Goal: Task Accomplishment & Management: Manage account settings

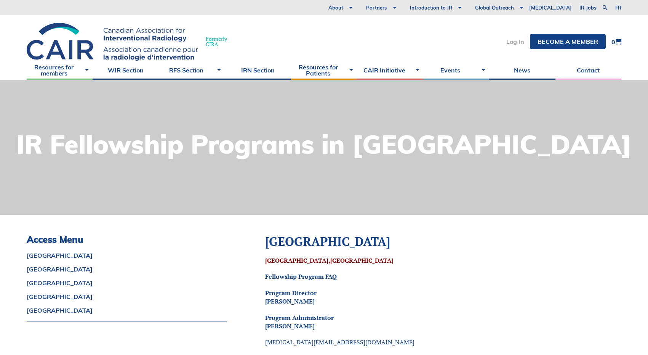
click at [517, 45] on link "Log In" at bounding box center [515, 41] width 18 height 6
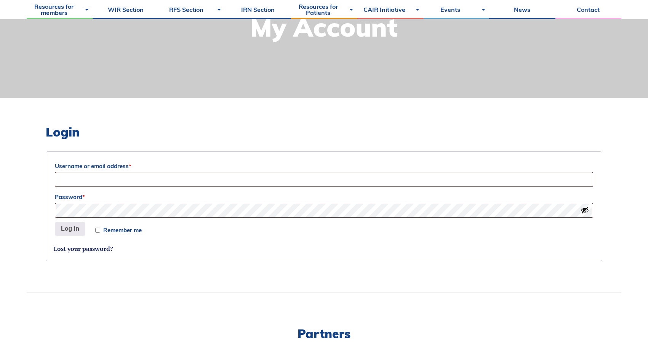
scroll to position [129, 0]
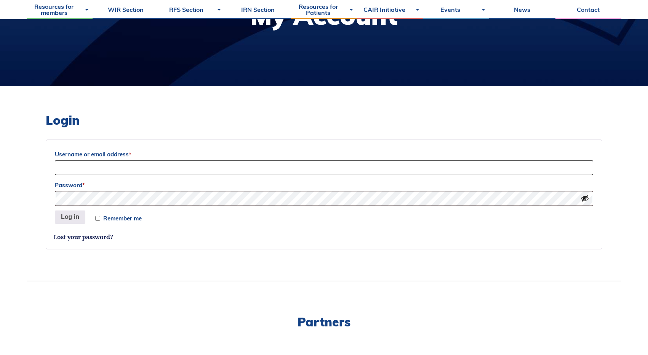
type input "ibrahim.nadeem@medportal.ca"
click at [71, 221] on button "Log in" at bounding box center [70, 217] width 30 height 14
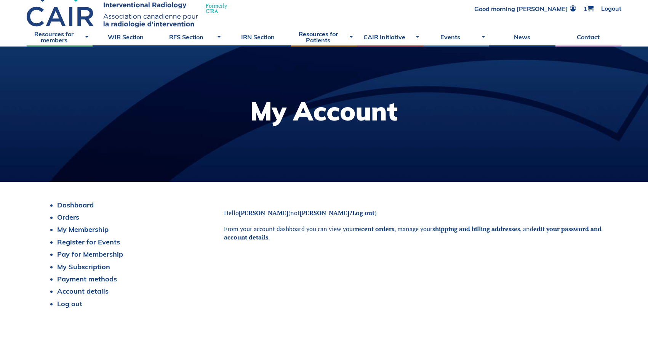
scroll to position [36, 0]
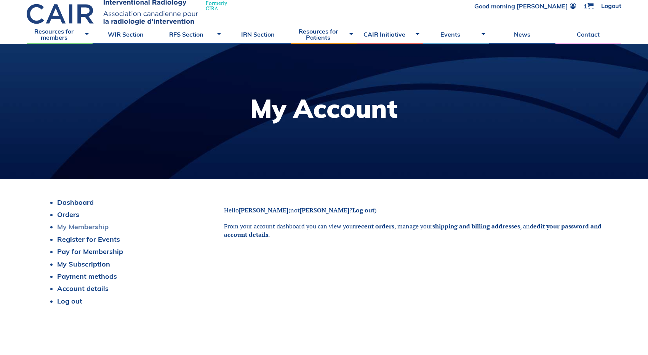
click at [85, 227] on link "My Membership" at bounding box center [82, 226] width 51 height 9
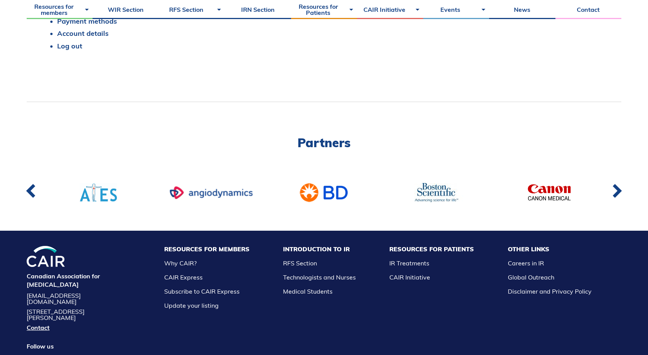
scroll to position [328, 0]
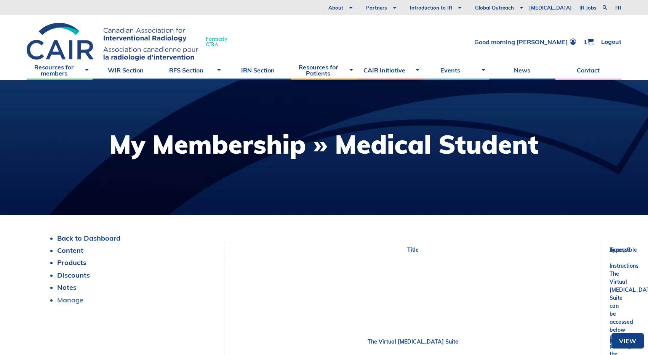
click at [76, 300] on link "Manage" at bounding box center [70, 299] width 26 height 9
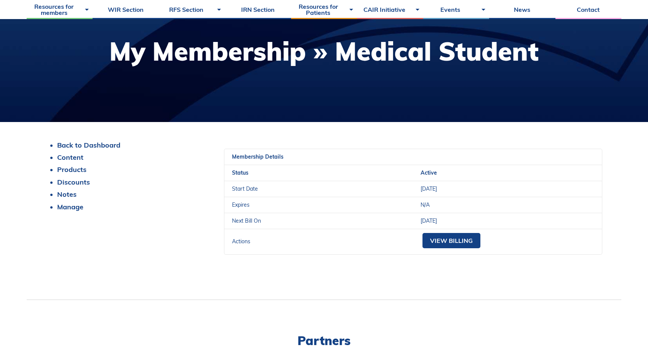
scroll to position [90, 0]
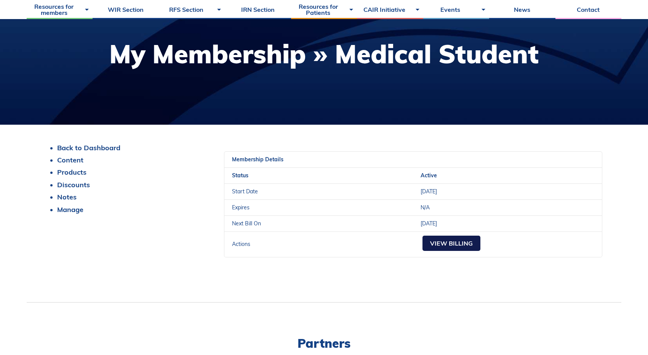
click at [441, 247] on link "View Billing" at bounding box center [452, 242] width 58 height 15
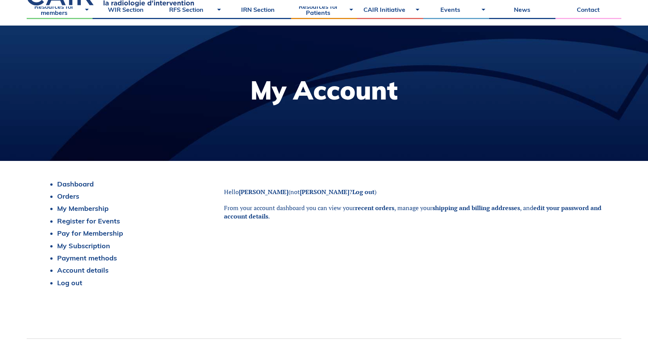
scroll to position [58, 0]
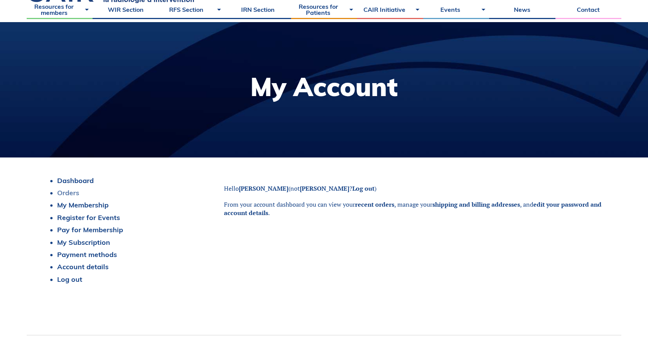
click at [70, 195] on link "Orders" at bounding box center [68, 192] width 22 height 9
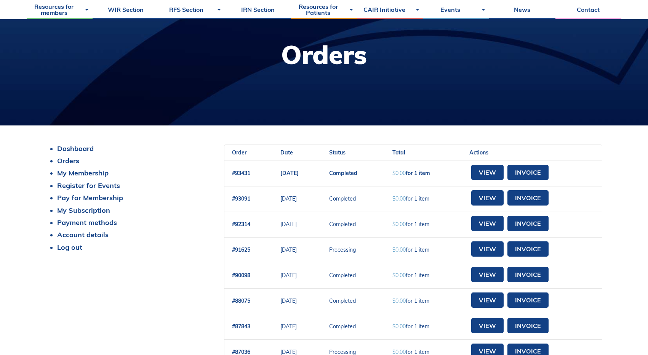
scroll to position [90, 0]
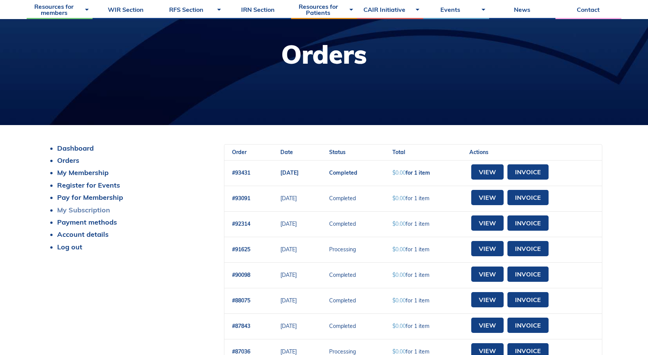
click at [85, 210] on link "My Subscription" at bounding box center [83, 209] width 53 height 9
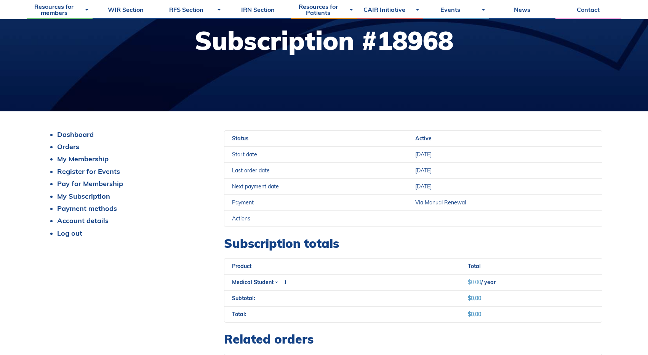
scroll to position [102, 0]
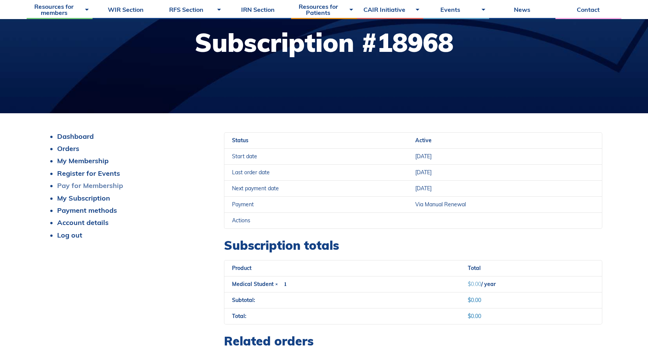
click at [92, 189] on link "Pay for Membership" at bounding box center [90, 185] width 66 height 9
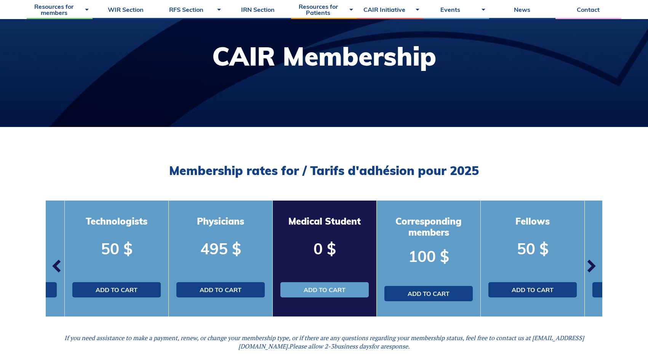
scroll to position [108, 0]
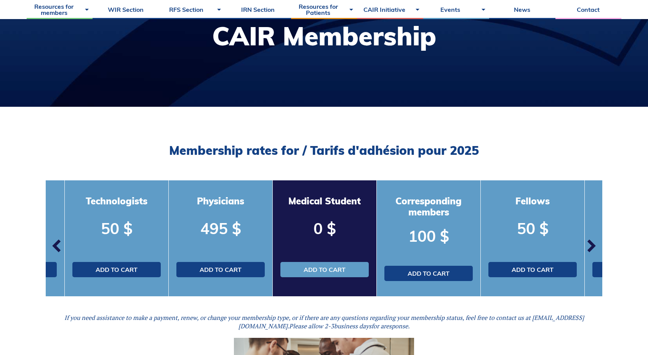
click at [590, 248] on span "button" at bounding box center [591, 245] width 23 height 23
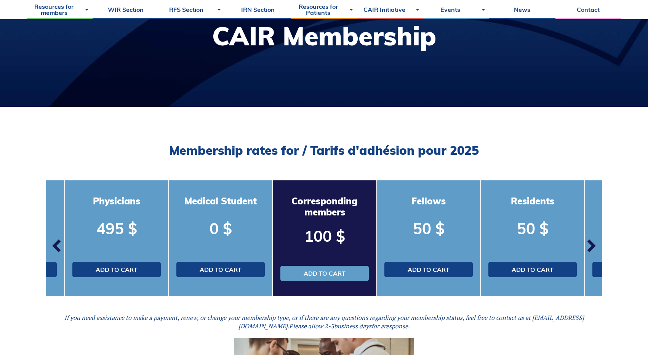
click at [590, 248] on span "button" at bounding box center [591, 245] width 23 height 23
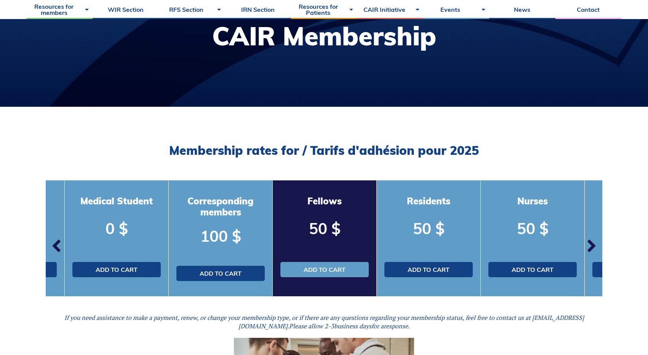
click at [590, 248] on span "button" at bounding box center [591, 245] width 23 height 23
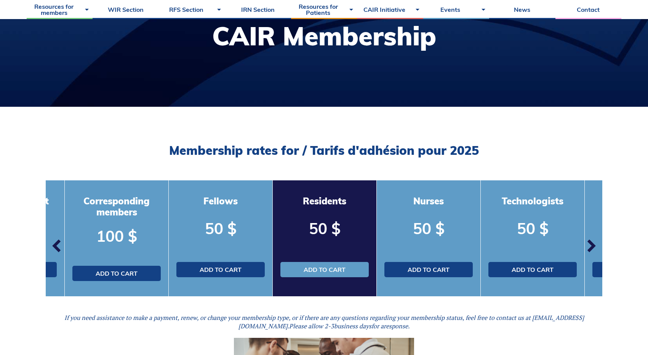
click at [590, 248] on span "button" at bounding box center [591, 245] width 23 height 23
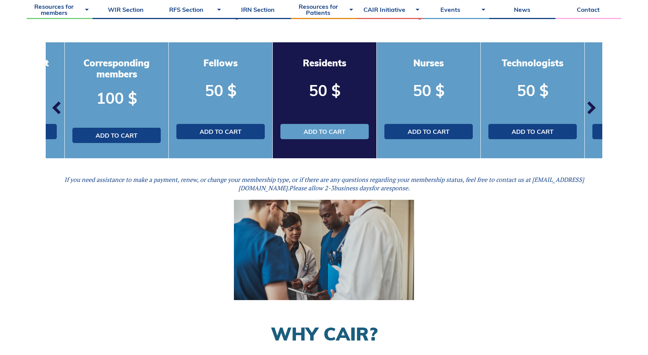
scroll to position [247, 0]
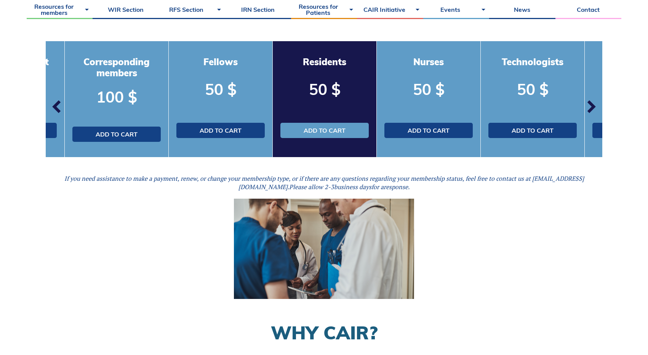
click at [58, 103] on span "button" at bounding box center [57, 106] width 23 height 23
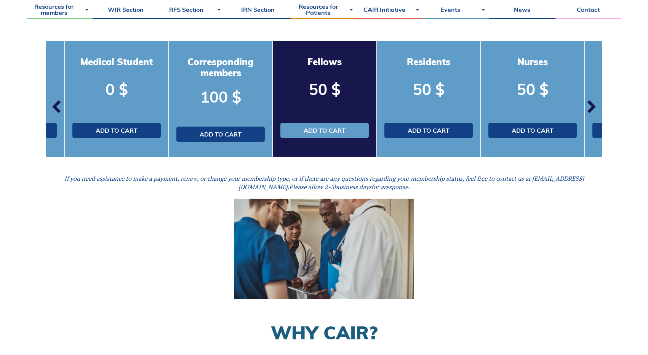
click at [58, 103] on span "button" at bounding box center [57, 106] width 23 height 23
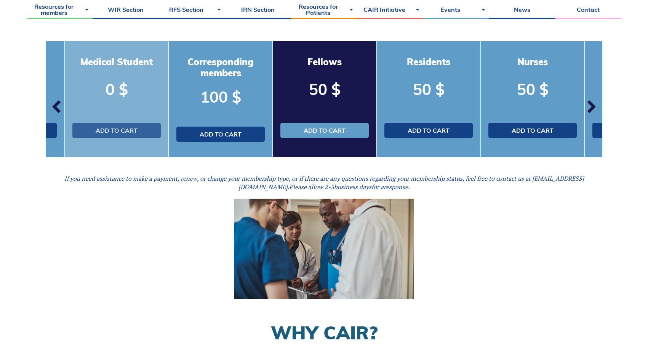
click at [139, 130] on link "Add to cart" at bounding box center [116, 130] width 88 height 15
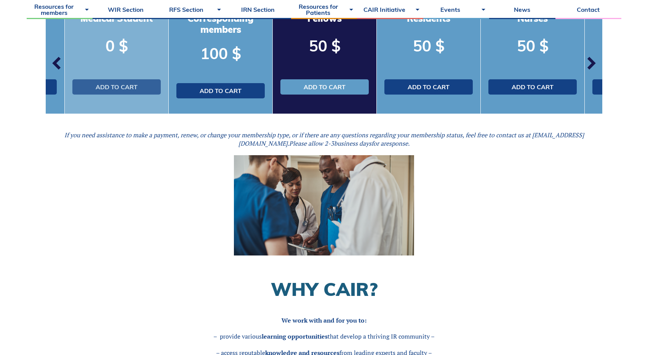
scroll to position [291, 0]
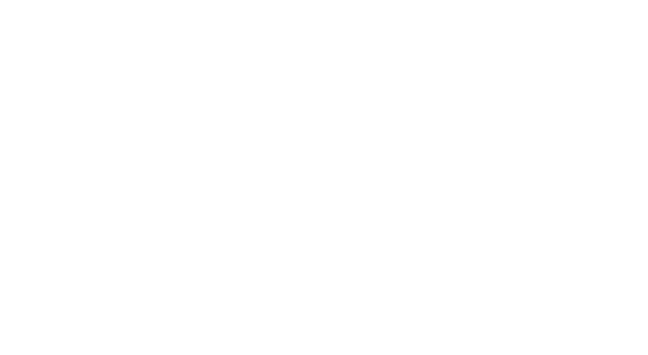
click at [54, 60] on div at bounding box center [324, 177] width 648 height 355
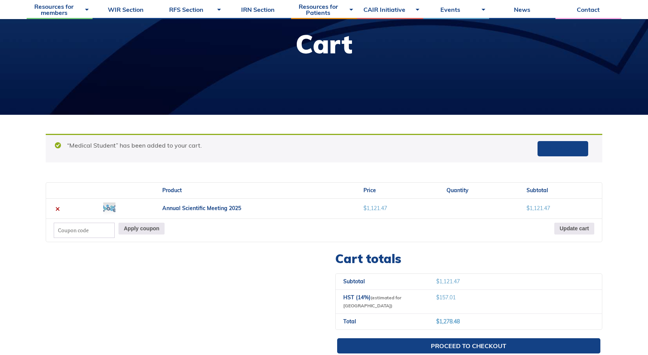
scroll to position [105, 0]
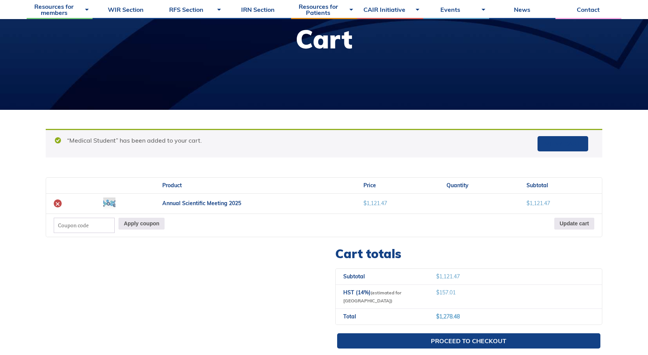
click at [55, 204] on link "×" at bounding box center [58, 203] width 8 height 8
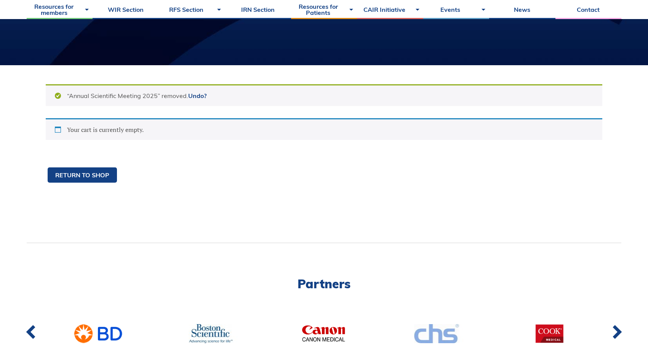
scroll to position [144, 0]
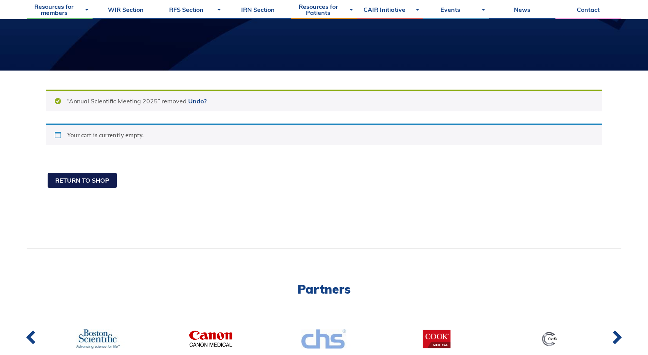
click at [93, 178] on link "Return to shop" at bounding box center [82, 180] width 69 height 15
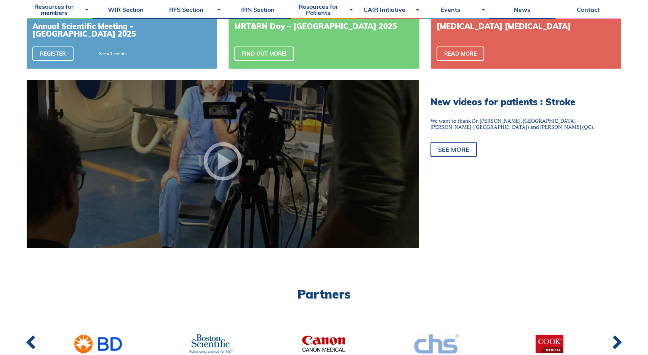
scroll to position [444, 0]
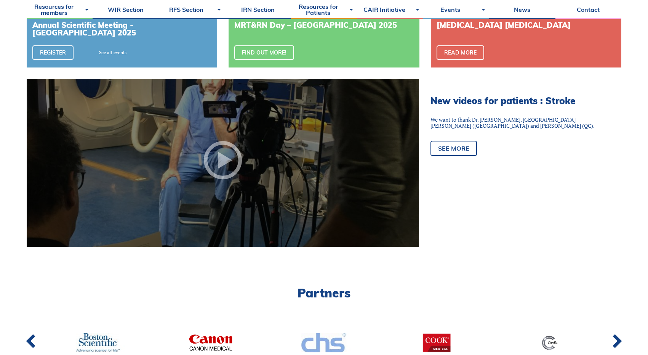
click at [297, 174] on div at bounding box center [223, 163] width 392 height 168
